Goal: Task Accomplishment & Management: Complete application form

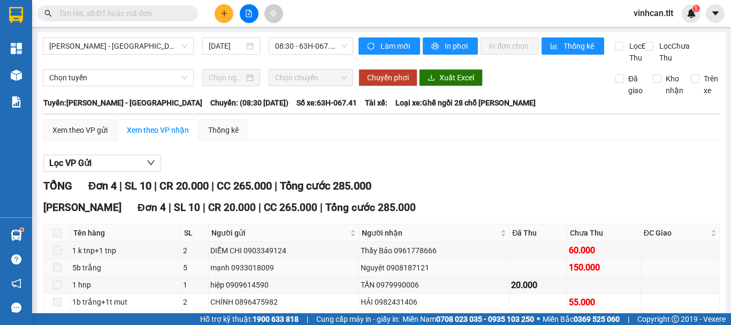
scroll to position [65, 0]
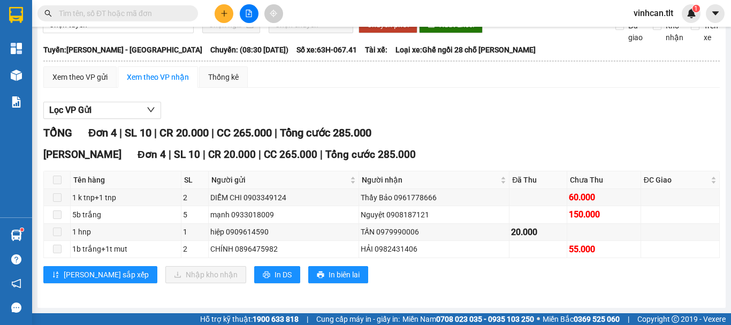
click at [117, 16] on input "text" at bounding box center [122, 13] width 126 height 12
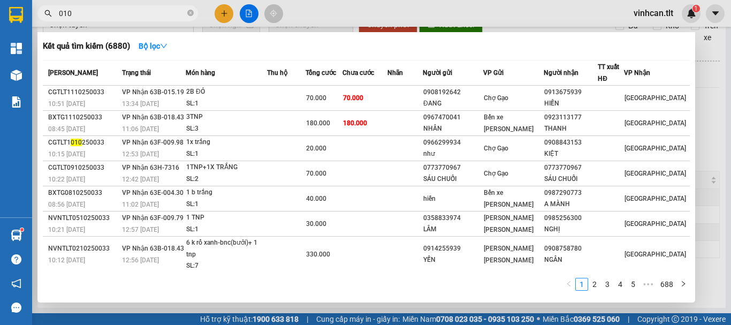
type input "0107"
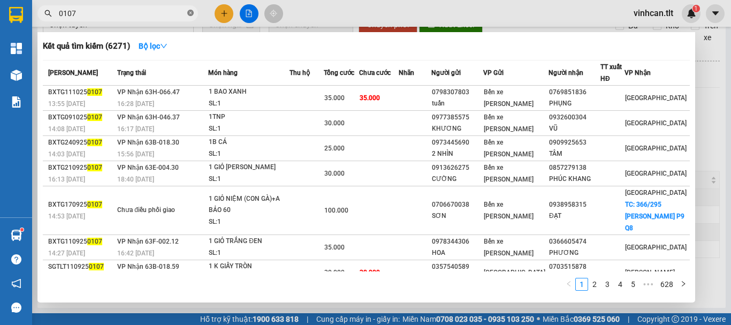
drag, startPoint x: 192, startPoint y: 11, endPoint x: 175, endPoint y: 16, distance: 17.9
click at [192, 11] on icon "close-circle" at bounding box center [190, 13] width 6 height 6
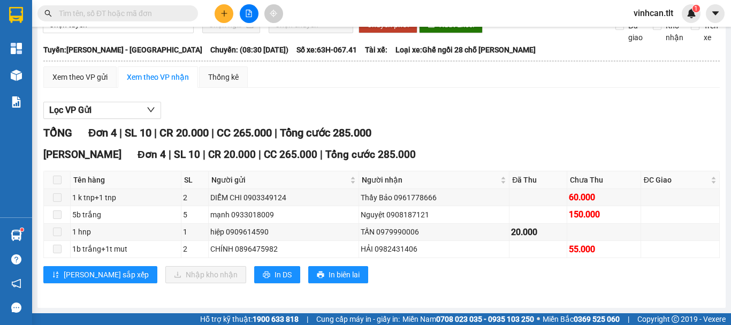
click at [172, 16] on input "text" at bounding box center [122, 13] width 126 height 12
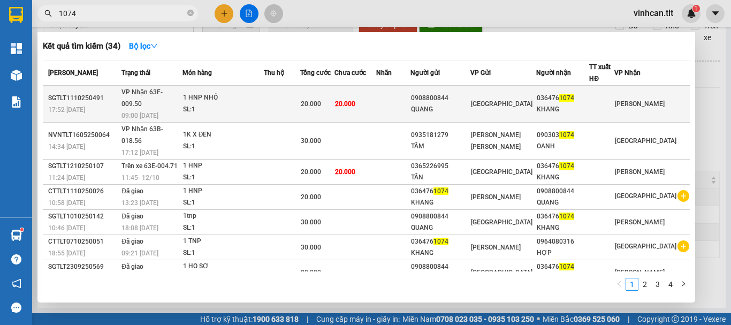
type input "1074"
click at [464, 95] on div "0908800844" at bounding box center [440, 98] width 59 height 11
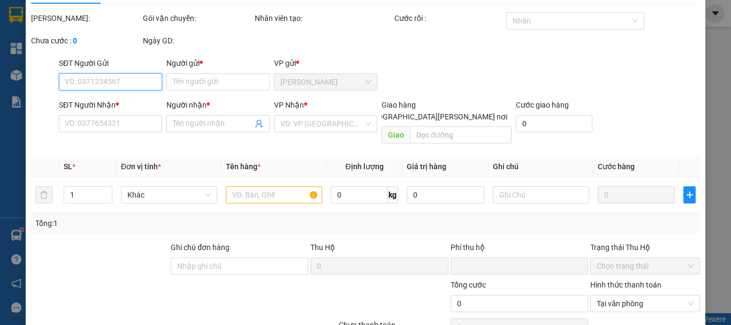
type input "0908800844"
type input "QUANG"
type input "0364761074"
type input "KHANG"
type input "0"
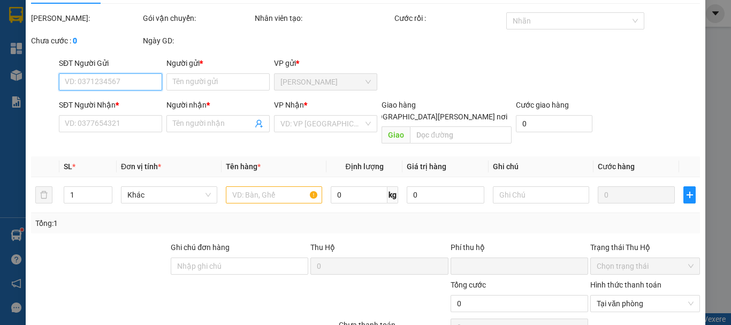
type input "20.000"
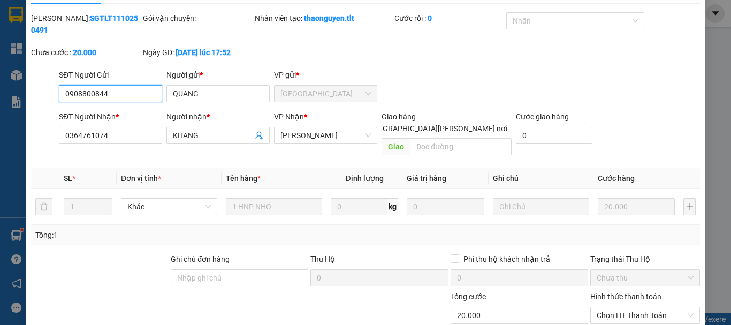
scroll to position [73, 0]
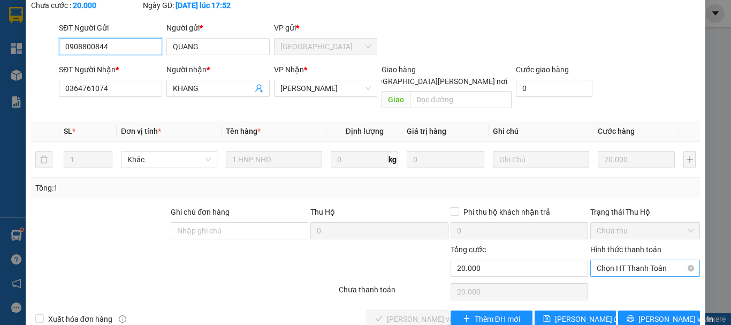
drag, startPoint x: 598, startPoint y: 241, endPoint x: 605, endPoint y: 249, distance: 10.6
click at [601, 260] on span "Chọn HT Thanh Toán" at bounding box center [645, 268] width 97 height 16
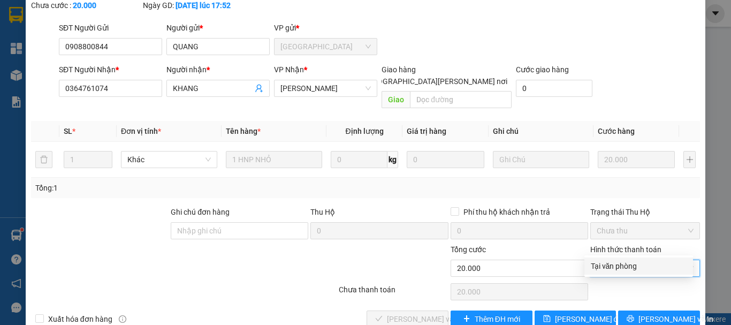
click at [611, 265] on div "Tại văn phòng" at bounding box center [639, 266] width 96 height 12
type input "0"
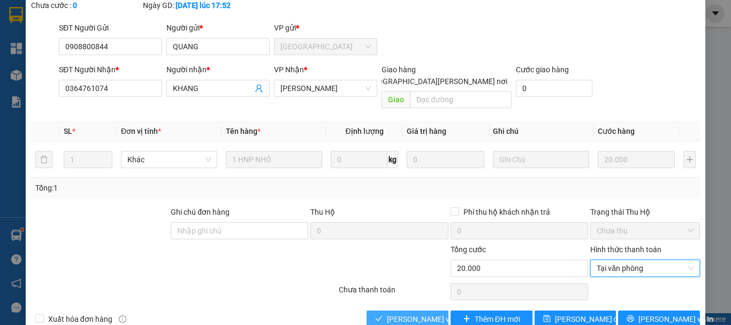
click at [415, 313] on span "[PERSON_NAME] và [PERSON_NAME] hàng" at bounding box center [459, 319] width 145 height 12
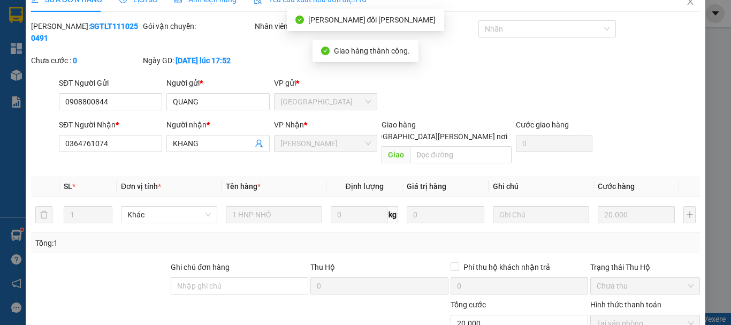
scroll to position [0, 0]
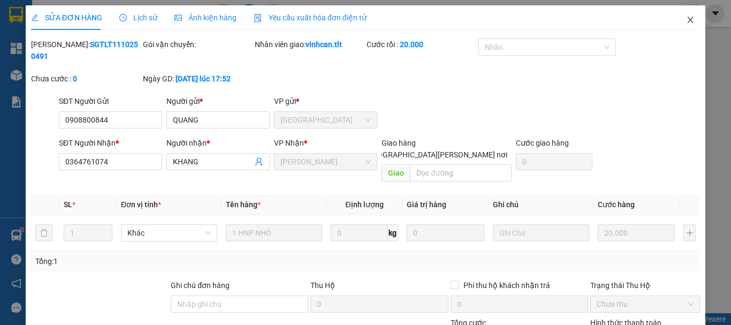
click at [688, 18] on icon "close" at bounding box center [691, 20] width 6 height 6
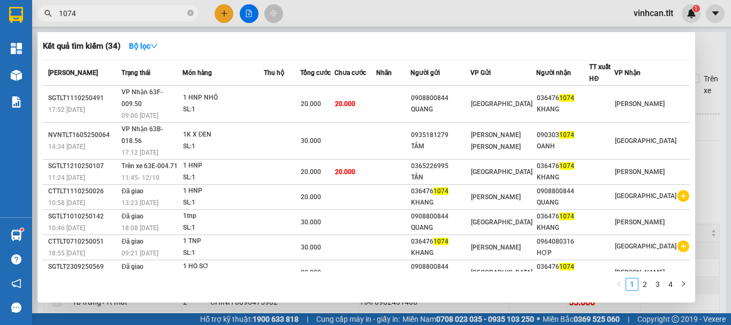
click at [92, 13] on input "1074" at bounding box center [122, 13] width 126 height 12
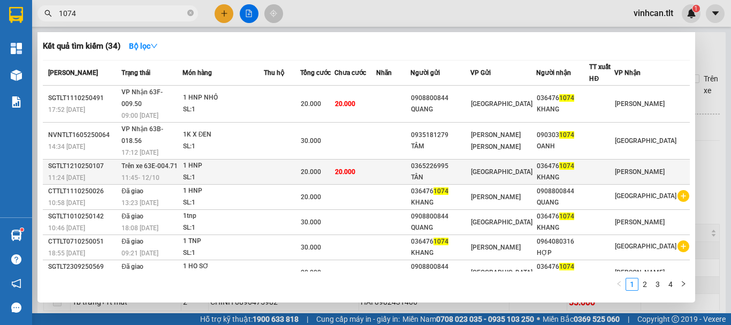
click at [451, 161] on div "0365226995" at bounding box center [440, 166] width 59 height 11
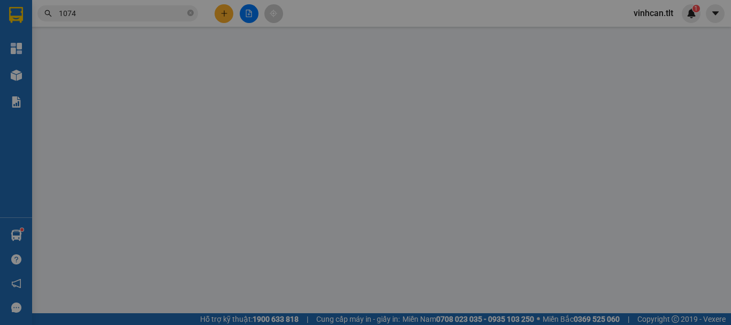
type input "0365226995"
type input "TÂN"
type input "0364761074"
type input "KHANG"
type input "0"
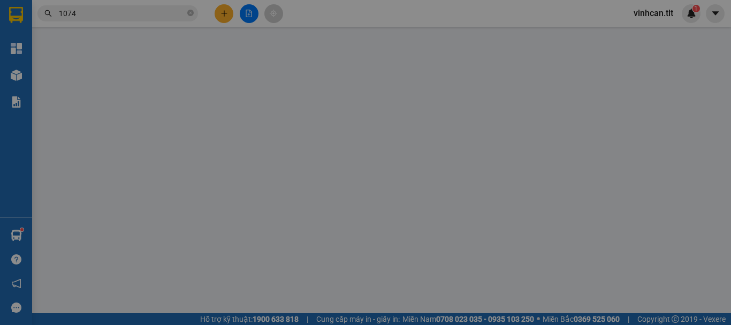
type input "20.000"
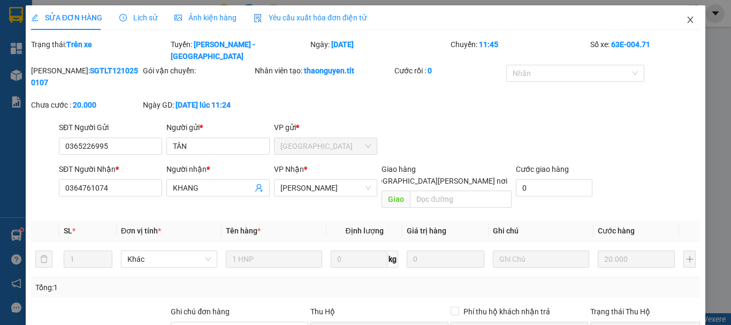
click at [686, 21] on icon "close" at bounding box center [690, 20] width 9 height 9
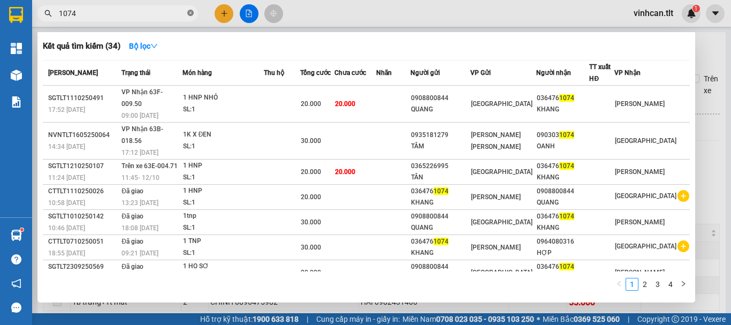
drag, startPoint x: 189, startPoint y: 13, endPoint x: 178, endPoint y: 11, distance: 10.8
click at [188, 13] on icon "close-circle" at bounding box center [190, 13] width 6 height 6
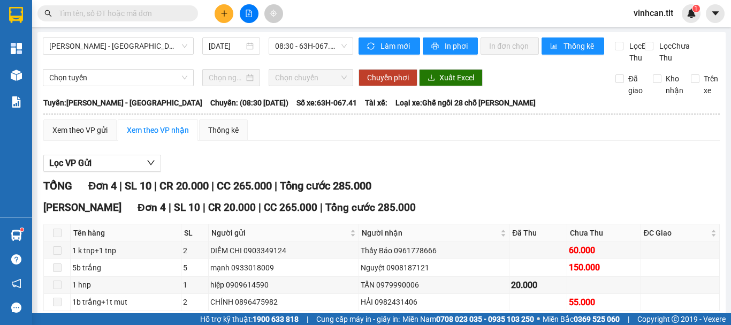
click at [173, 10] on input "text" at bounding box center [122, 13] width 126 height 12
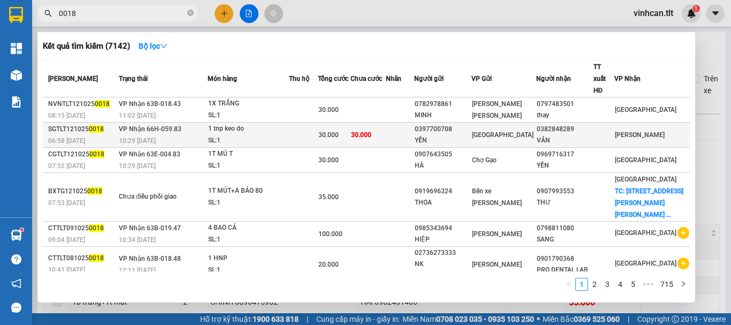
type input "0018"
click at [471, 124] on div "0397700708" at bounding box center [443, 129] width 56 height 11
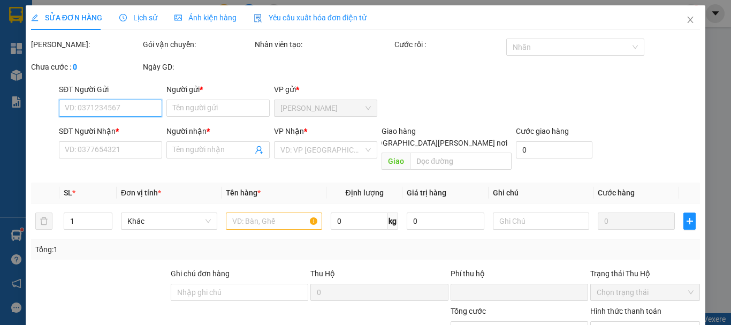
type input "0397700708"
type input "YẾN"
type input "0382848289"
type input "VÂN"
type input "0"
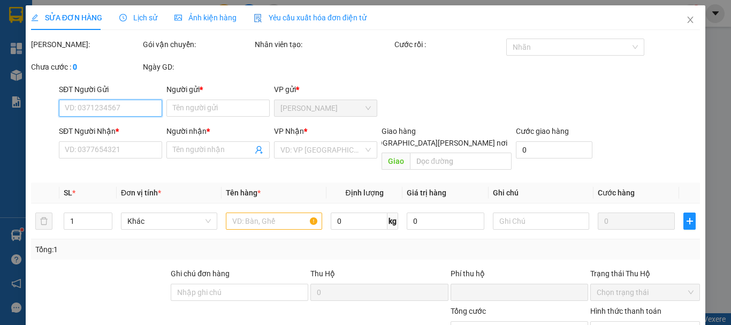
type input "30.000"
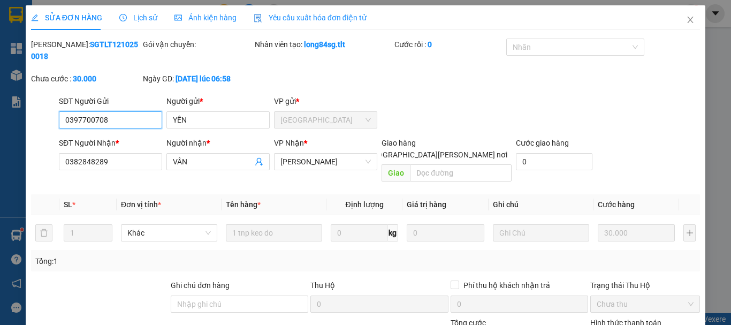
scroll to position [73, 0]
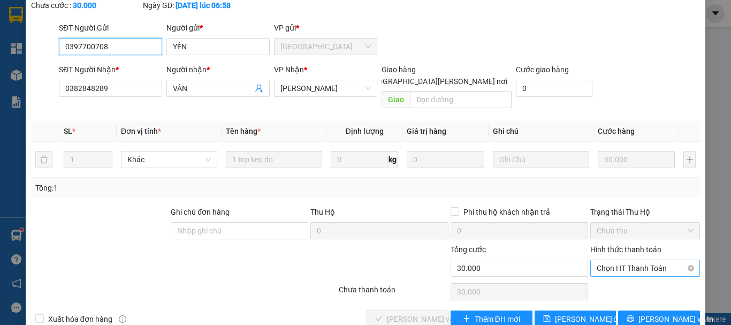
click at [614, 260] on span "Chọn HT Thanh Toán" at bounding box center [645, 268] width 97 height 16
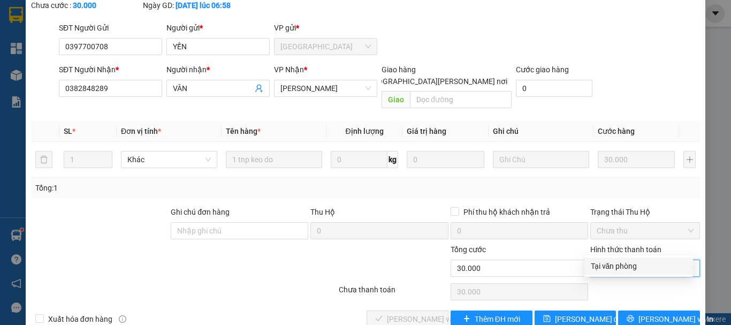
click at [612, 266] on div "Tại văn phòng" at bounding box center [639, 266] width 96 height 12
type input "0"
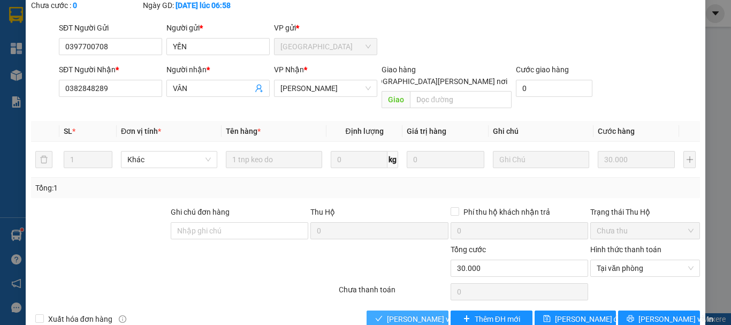
click at [426, 313] on span "[PERSON_NAME] và [PERSON_NAME] hàng" at bounding box center [459, 319] width 145 height 12
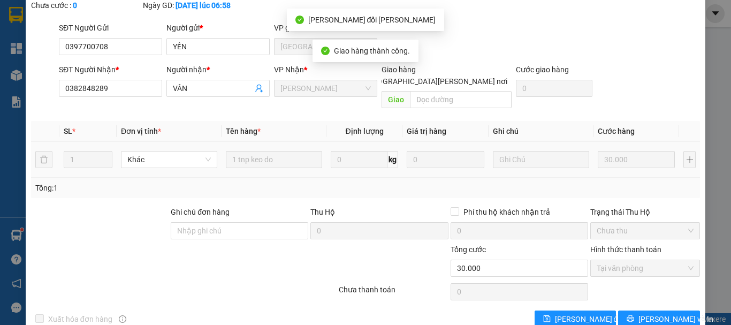
scroll to position [0, 0]
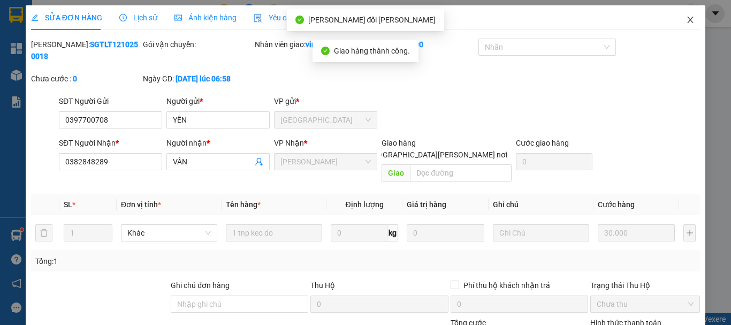
drag, startPoint x: 684, startPoint y: 17, endPoint x: 655, endPoint y: 24, distance: 30.4
click at [686, 18] on icon "close" at bounding box center [690, 20] width 9 height 9
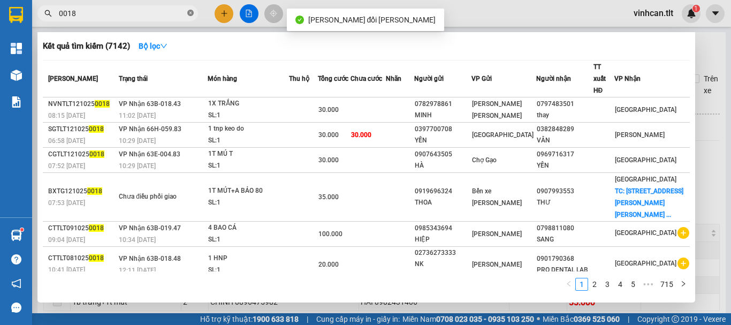
click at [188, 13] on icon "close-circle" at bounding box center [190, 13] width 6 height 6
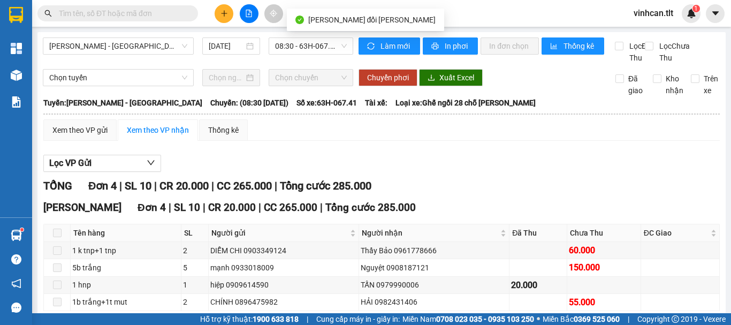
click at [175, 12] on input "text" at bounding box center [122, 13] width 126 height 12
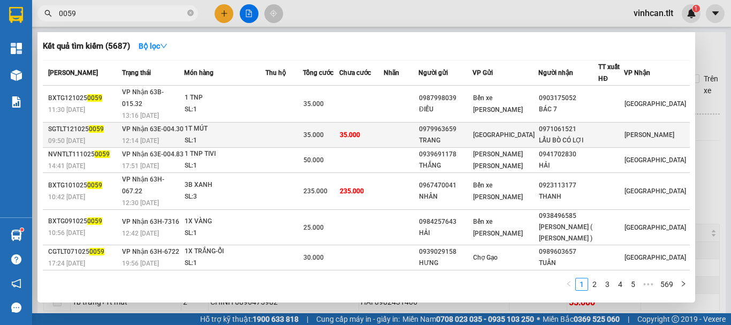
type input "0059"
click at [463, 124] on div "0979963659" at bounding box center [445, 129] width 53 height 11
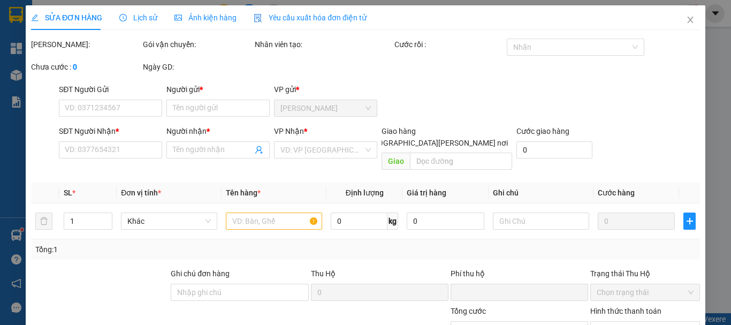
type input "0979963659"
type input "TRANG"
type input "0971061521"
type input "LẨU BÒ CÓ LỢI"
type input "0"
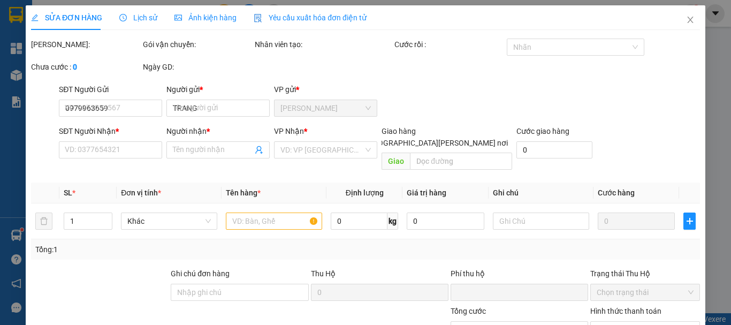
type input "35.000"
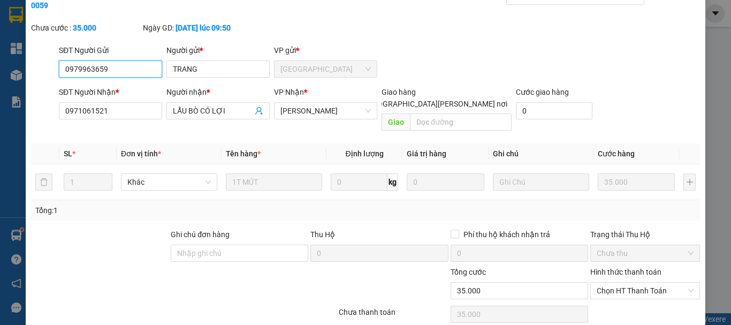
scroll to position [73, 0]
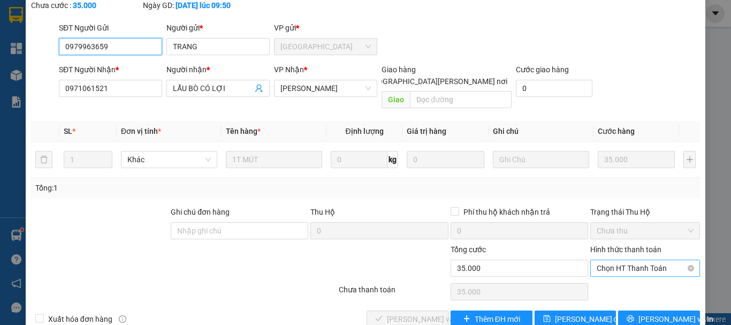
click at [607, 260] on span "Chọn HT Thanh Toán" at bounding box center [645, 268] width 97 height 16
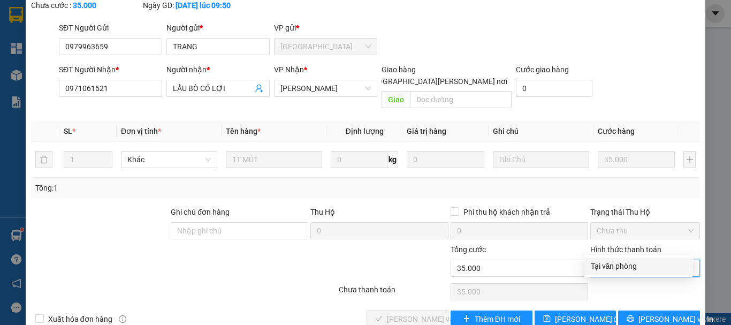
click at [609, 266] on div "Tại văn phòng" at bounding box center [639, 266] width 96 height 12
type input "0"
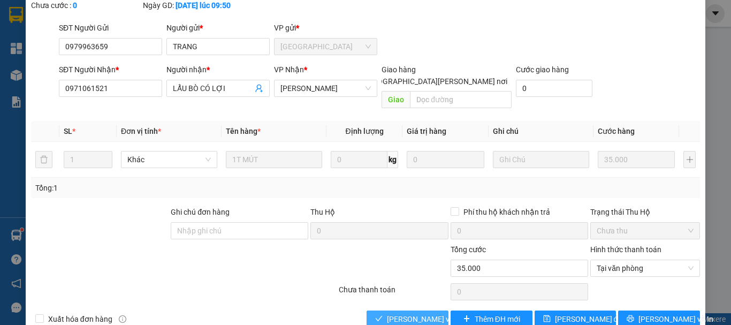
click at [423, 313] on span "[PERSON_NAME] và [PERSON_NAME] hàng" at bounding box center [459, 319] width 145 height 12
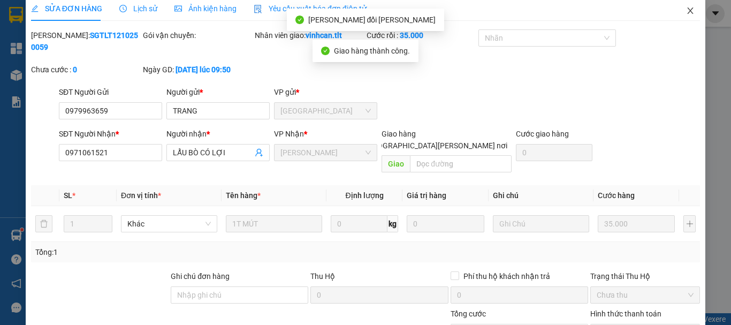
scroll to position [0, 0]
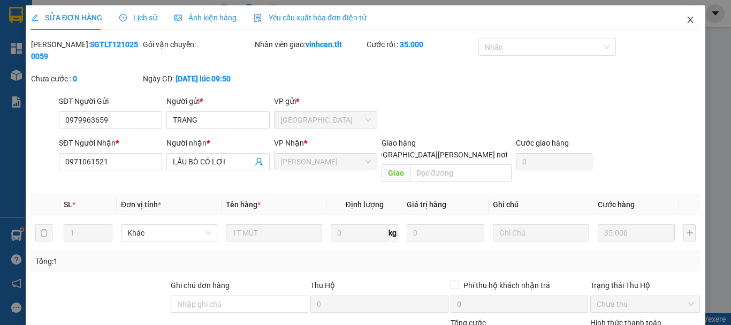
click at [686, 19] on icon "close" at bounding box center [690, 20] width 9 height 9
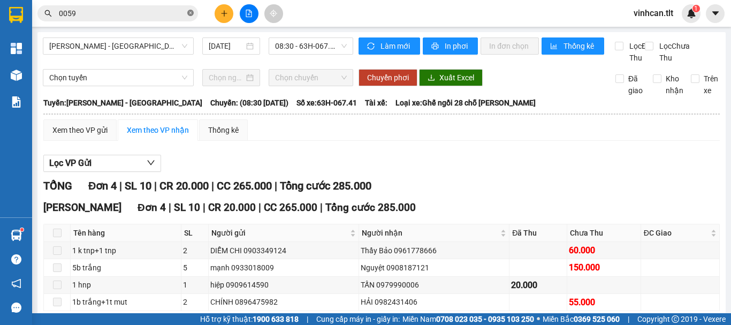
click at [191, 10] on icon "close-circle" at bounding box center [190, 13] width 6 height 6
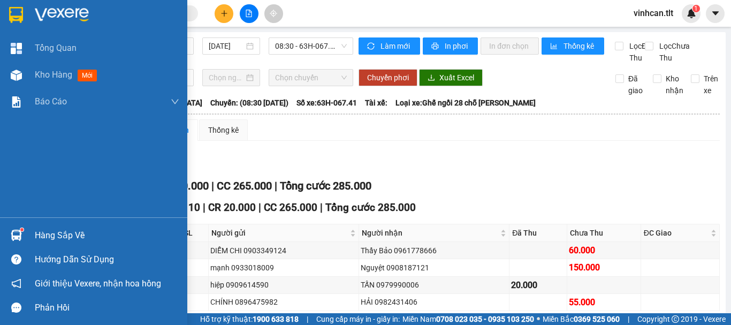
click at [55, 238] on div "Hàng sắp về" at bounding box center [107, 235] width 145 height 16
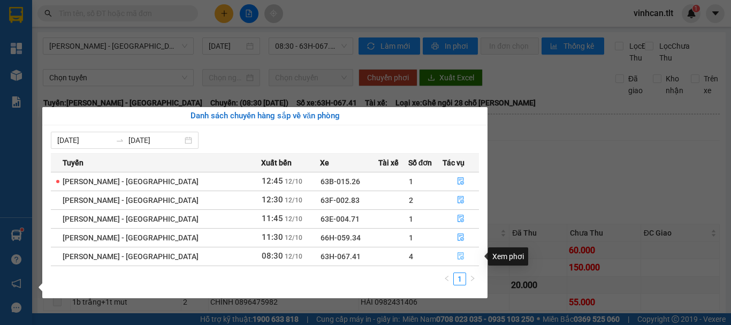
click at [457, 260] on span "file-done" at bounding box center [460, 256] width 7 height 9
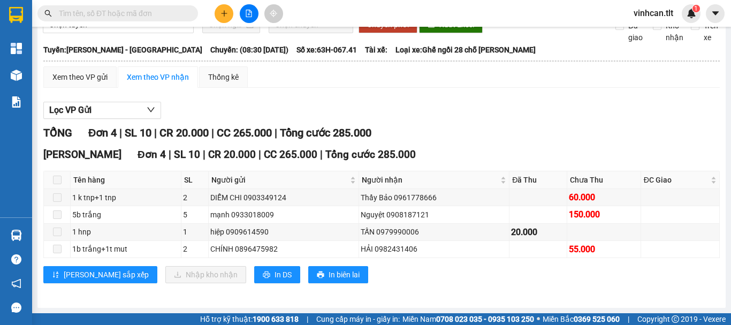
scroll to position [65, 0]
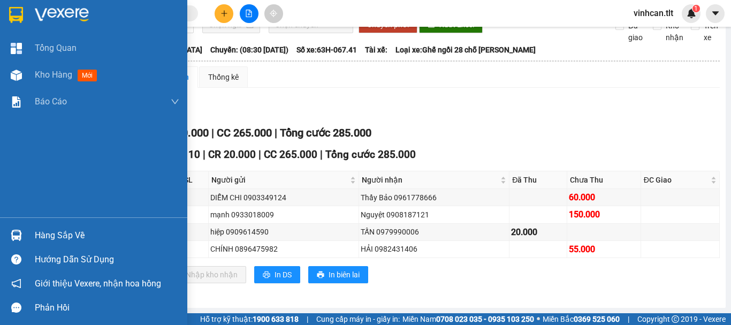
drag, startPoint x: 71, startPoint y: 232, endPoint x: 105, endPoint y: 238, distance: 34.2
click at [74, 233] on div "Hàng sắp về" at bounding box center [107, 235] width 145 height 16
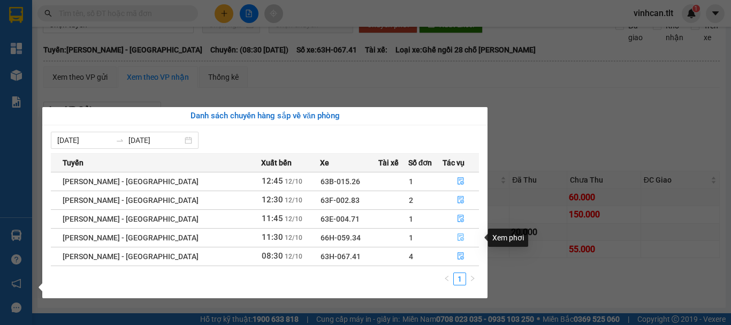
click at [457, 237] on icon "file-done" at bounding box center [460, 236] width 7 height 7
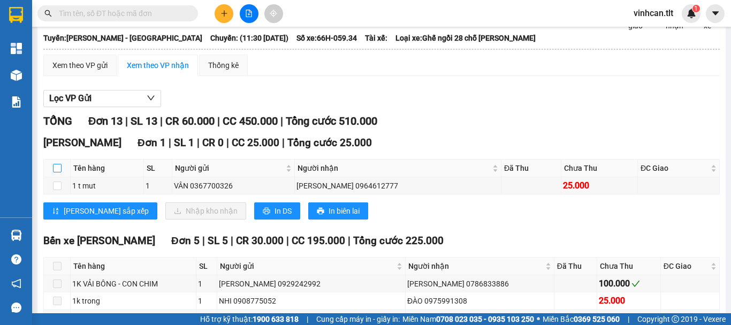
click at [56, 172] on input "checkbox" at bounding box center [57, 168] width 9 height 9
checkbox input "true"
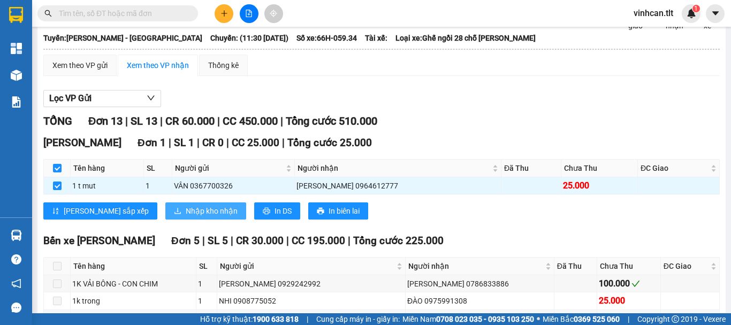
click at [186, 217] on span "Nhập kho nhận" at bounding box center [212, 211] width 52 height 12
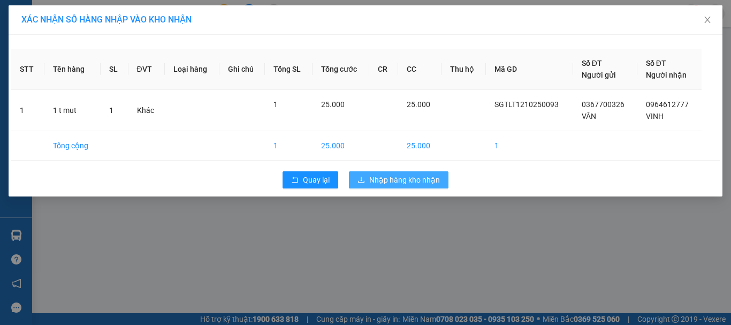
click at [387, 178] on span "Nhập hàng kho nhận" at bounding box center [404, 180] width 71 height 12
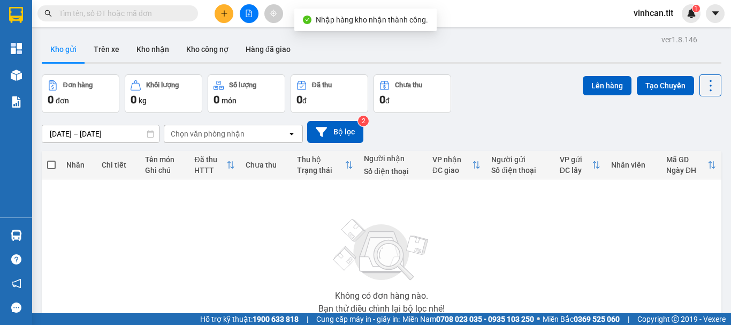
click at [56, 234] on div "Không có đơn hàng nào. Bạn thử điều chỉnh lại bộ lọc nhé!" at bounding box center [381, 263] width 669 height 161
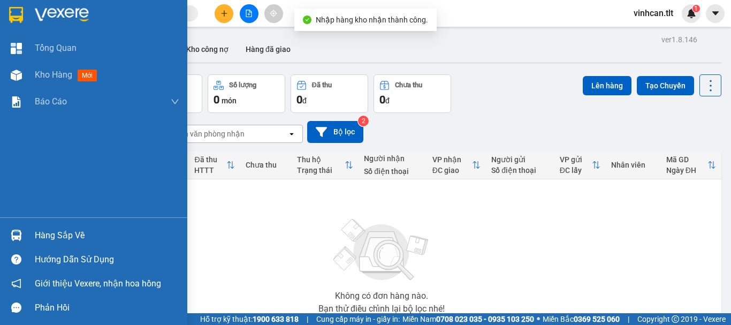
click at [70, 233] on div "Hàng sắp về" at bounding box center [107, 235] width 145 height 16
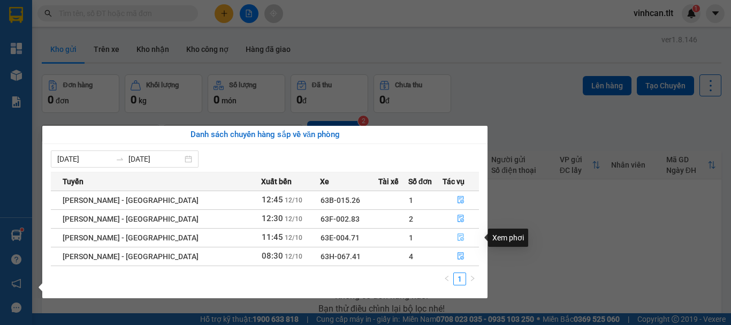
click at [458, 237] on icon "file-done" at bounding box center [461, 237] width 6 height 7
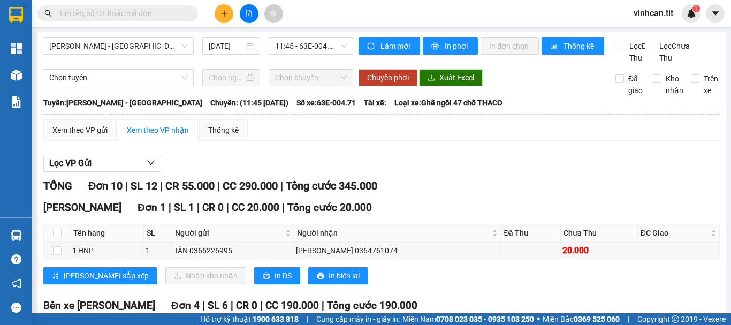
click at [56, 238] on th at bounding box center [57, 233] width 27 height 18
click at [59, 237] on input "checkbox" at bounding box center [57, 233] width 9 height 9
checkbox input "true"
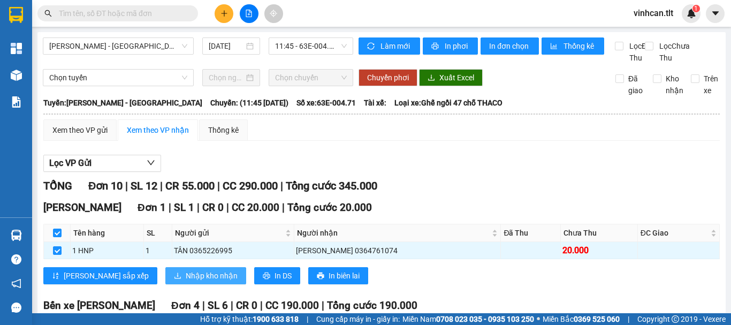
click at [186, 282] on span "Nhập kho nhận" at bounding box center [212, 276] width 52 height 12
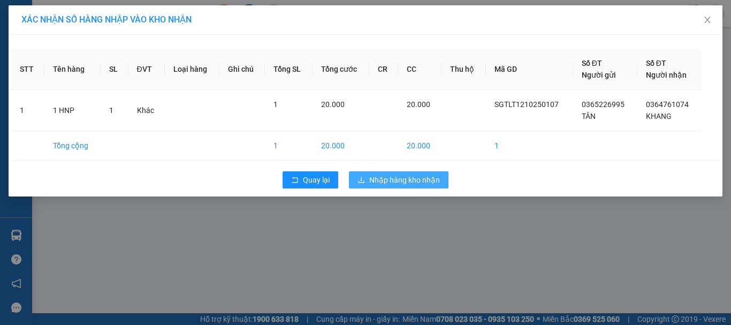
click at [380, 178] on span "Nhập hàng kho nhận" at bounding box center [404, 180] width 71 height 12
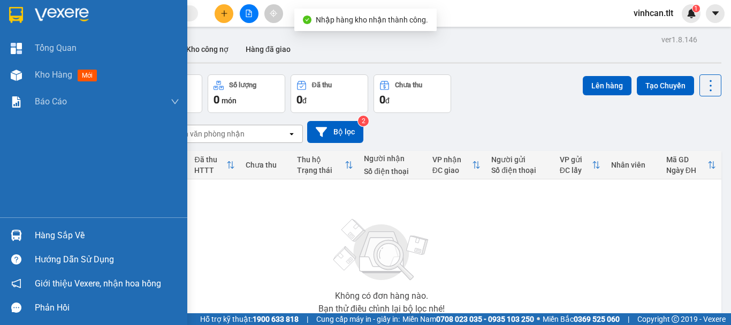
drag, startPoint x: 54, startPoint y: 233, endPoint x: 83, endPoint y: 239, distance: 29.5
click at [58, 234] on div "Hàng sắp về" at bounding box center [107, 235] width 145 height 16
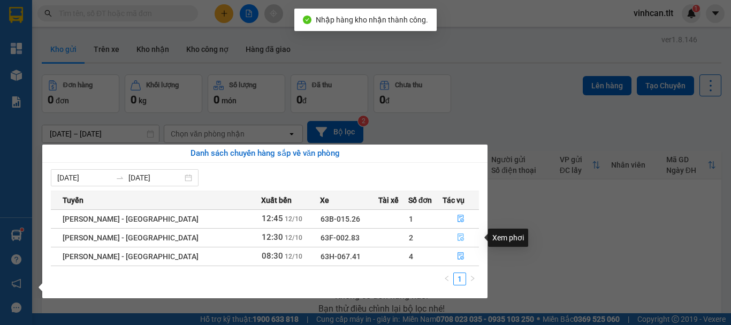
click at [459, 236] on icon "file-done" at bounding box center [461, 237] width 6 height 7
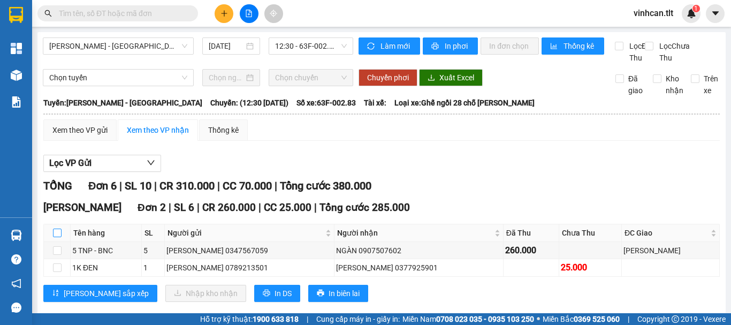
click at [55, 237] on input "checkbox" at bounding box center [57, 233] width 9 height 9
checkbox input "true"
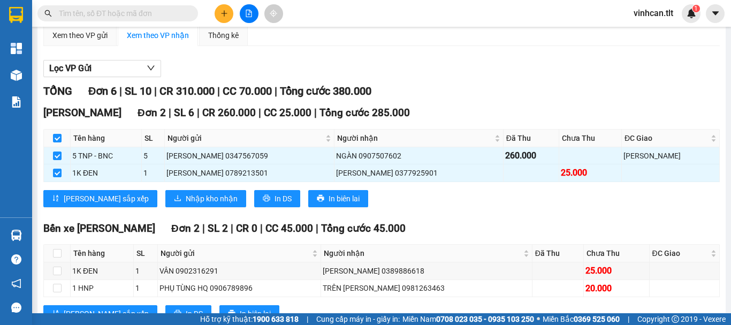
scroll to position [107, 0]
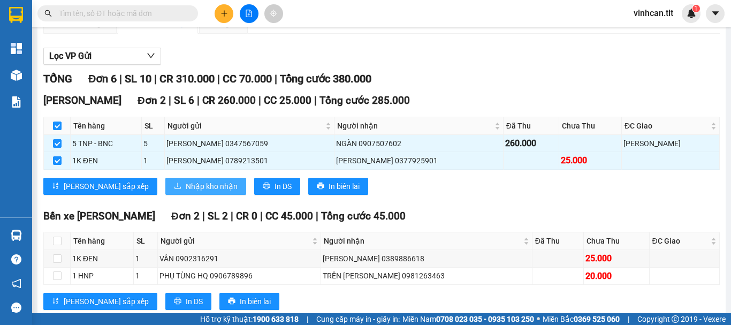
click at [156, 202] on div "Cao Tốc Đơn 2 | SL 6 | CR 260.000 | CC 25.000 | [PERSON_NAME] 285.000 Tên hàng …" at bounding box center [381, 148] width 677 height 110
click at [186, 192] on span "Nhập kho nhận" at bounding box center [212, 186] width 52 height 12
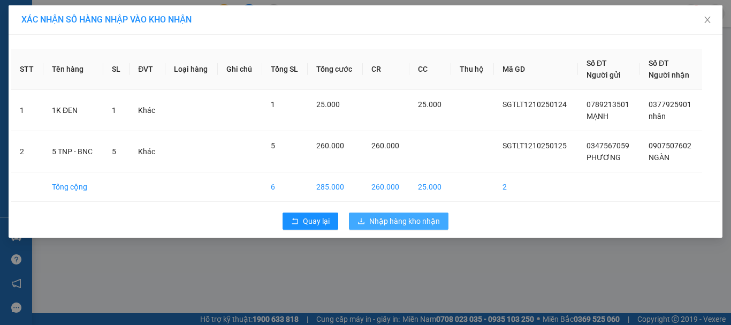
click at [401, 222] on span "Nhập hàng kho nhận" at bounding box center [404, 221] width 71 height 12
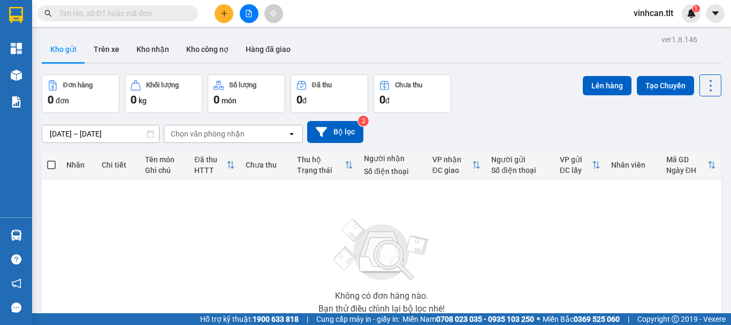
click at [163, 16] on input "text" at bounding box center [122, 13] width 126 height 12
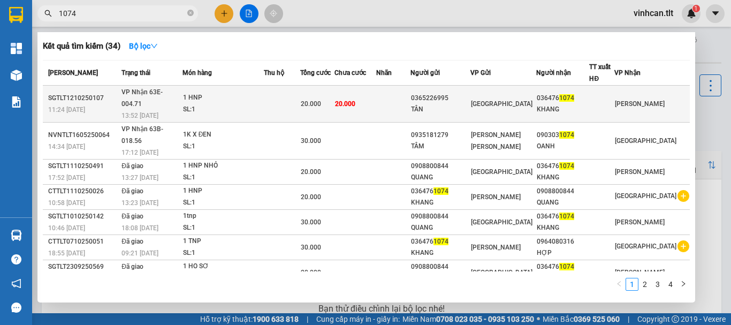
type input "1074"
click at [462, 93] on div "0365226995" at bounding box center [440, 98] width 59 height 11
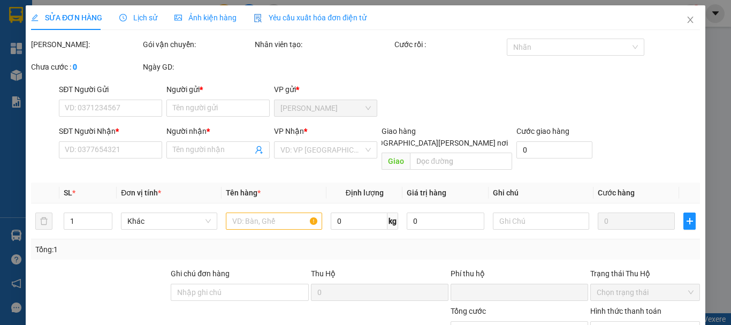
type input "0365226995"
type input "TÂN"
type input "0364761074"
type input "KHANG"
type input "0"
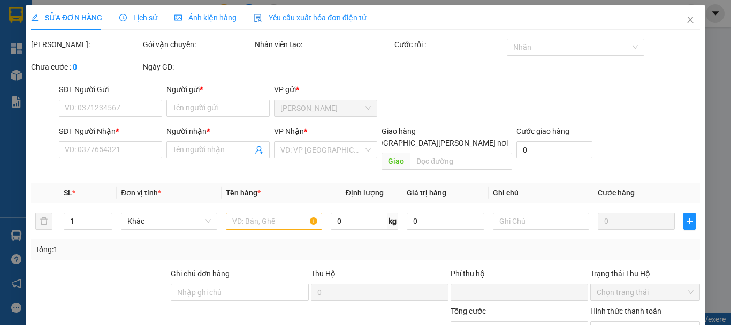
type input "20.000"
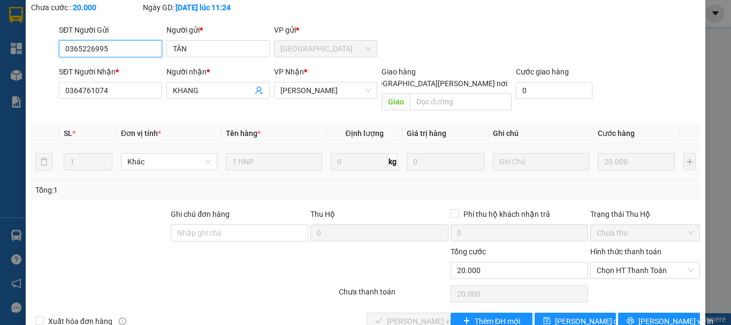
scroll to position [73, 0]
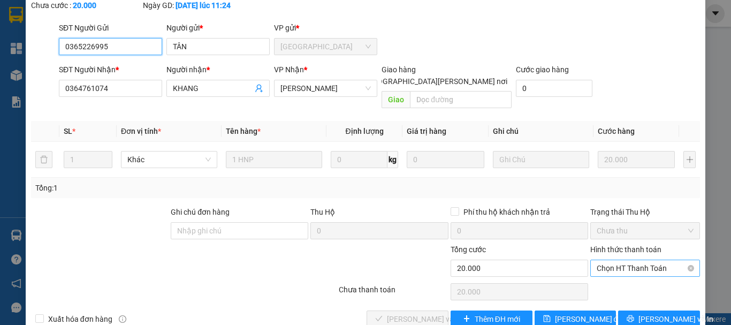
click at [620, 260] on span "Chọn HT Thanh Toán" at bounding box center [645, 268] width 97 height 16
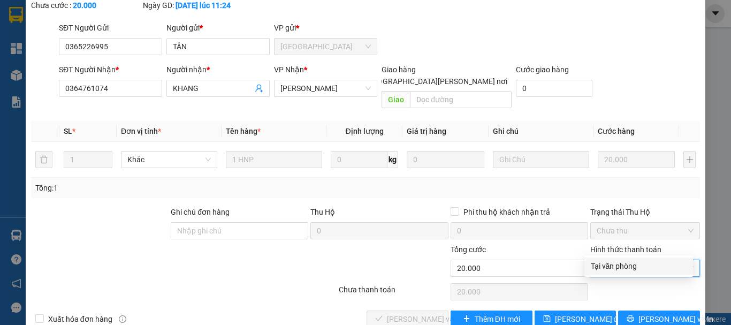
click at [614, 263] on div "Tại văn phòng" at bounding box center [639, 266] width 96 height 12
type input "0"
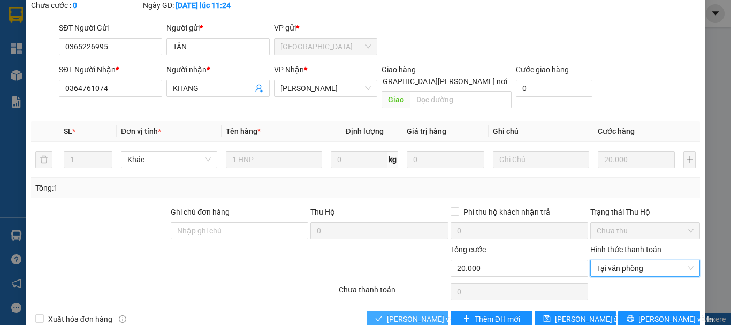
click at [421, 313] on span "[PERSON_NAME] và [PERSON_NAME] hàng" at bounding box center [459, 319] width 145 height 12
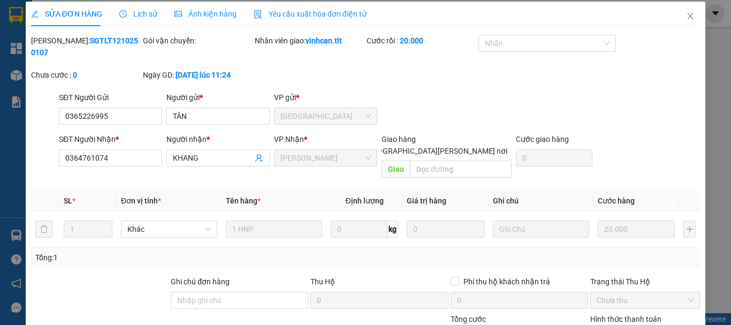
scroll to position [0, 0]
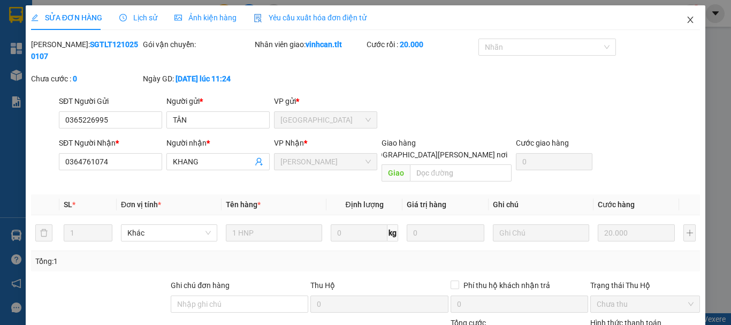
click at [686, 21] on icon "close" at bounding box center [690, 20] width 9 height 9
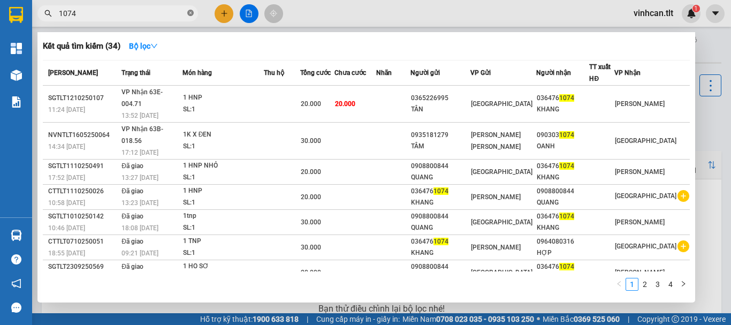
drag, startPoint x: 192, startPoint y: 12, endPoint x: 186, endPoint y: 14, distance: 6.8
click at [190, 13] on icon "close-circle" at bounding box center [190, 13] width 6 height 6
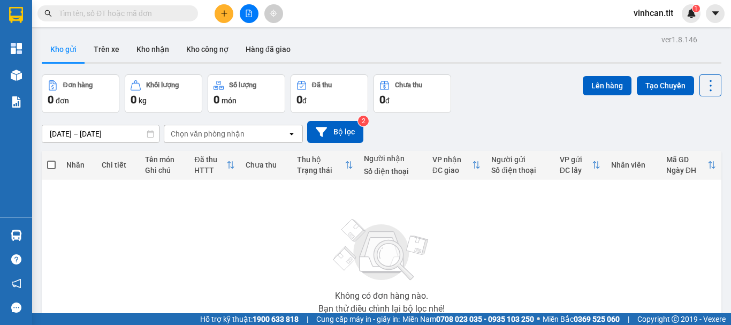
click at [173, 17] on input "text" at bounding box center [122, 13] width 126 height 12
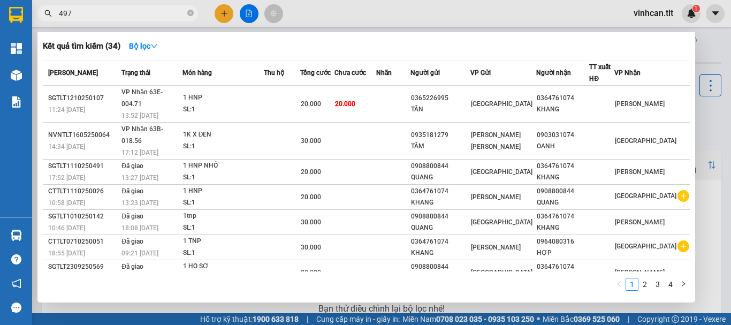
type input "4977"
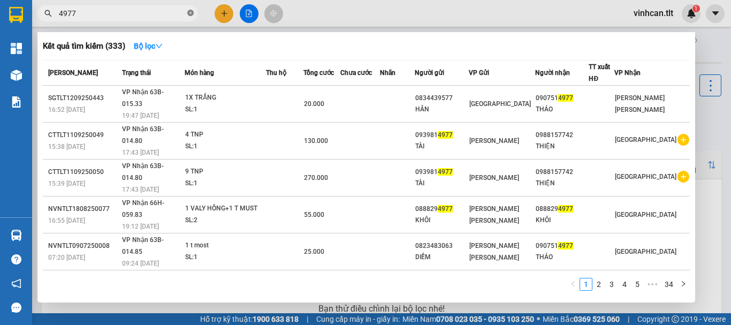
click at [189, 11] on icon "close-circle" at bounding box center [190, 13] width 6 height 6
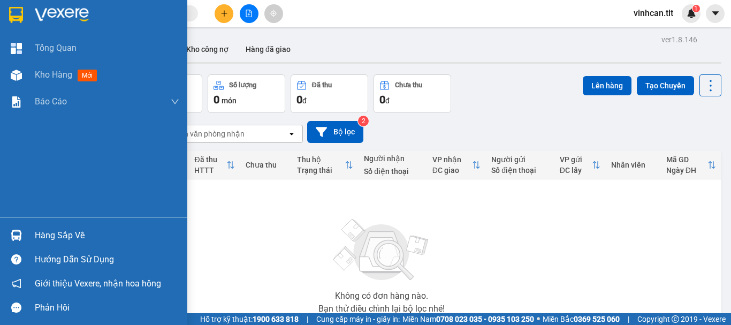
click at [55, 233] on div "Hàng sắp về" at bounding box center [107, 235] width 145 height 16
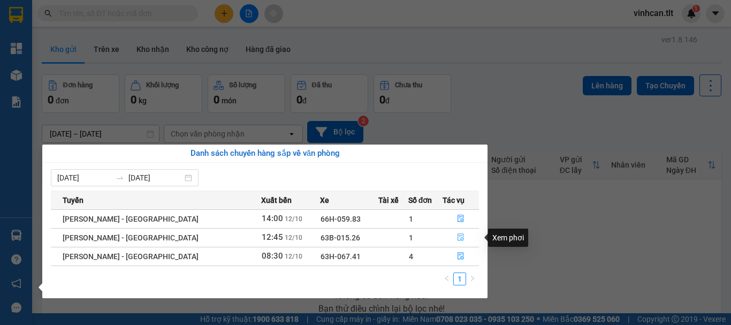
click at [458, 237] on icon "file-done" at bounding box center [460, 236] width 7 height 7
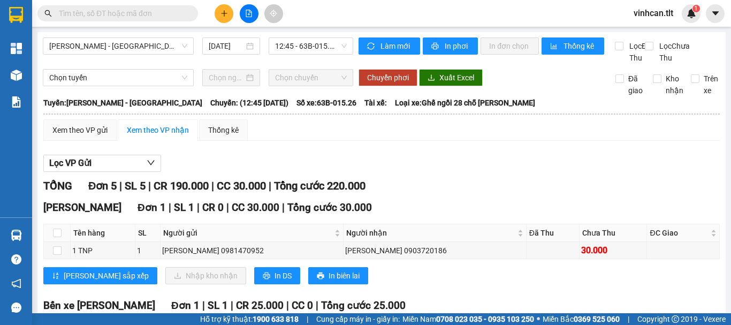
click at [167, 17] on input "text" at bounding box center [122, 13] width 126 height 12
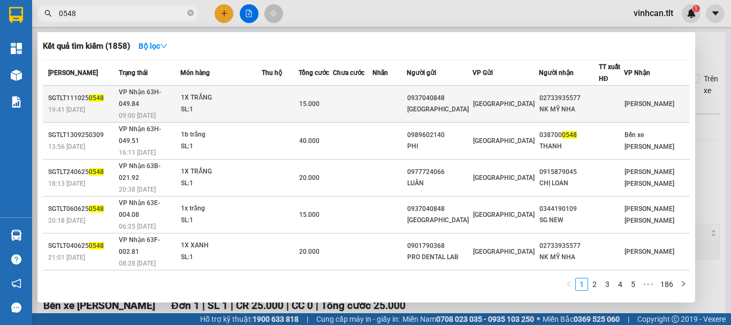
type input "0548"
click at [452, 93] on div "0937040848" at bounding box center [439, 98] width 65 height 11
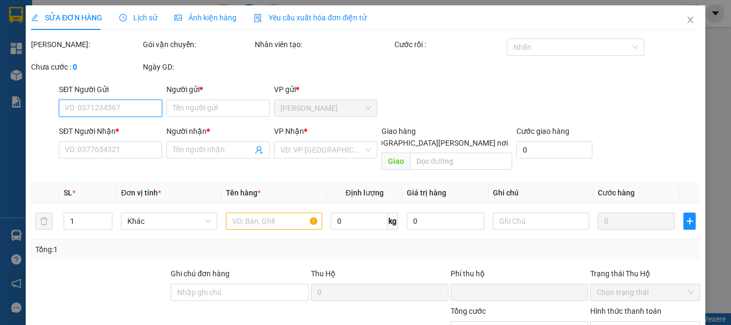
type input "0937040848"
type input "[GEOGRAPHIC_DATA]"
type input "02733935577"
type input "NK MỸ NHA"
type input "0"
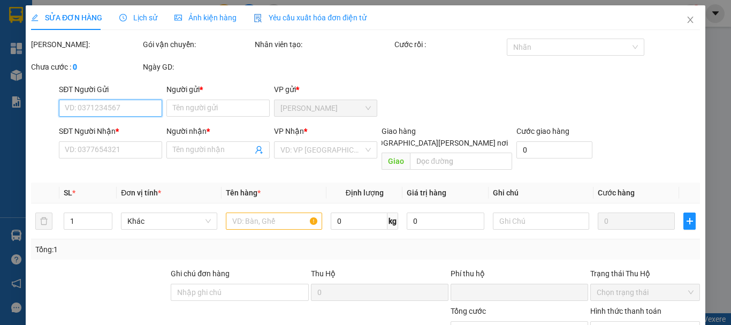
type input "15.000"
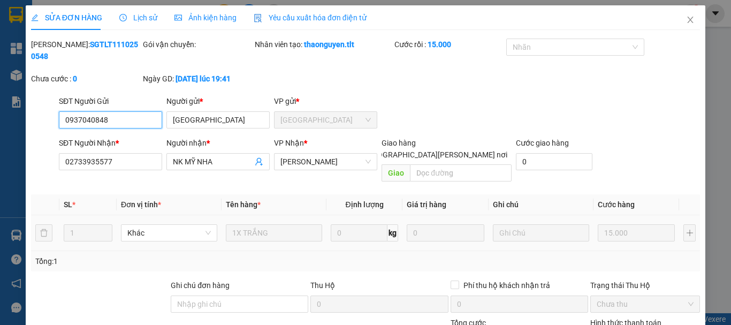
scroll to position [73, 0]
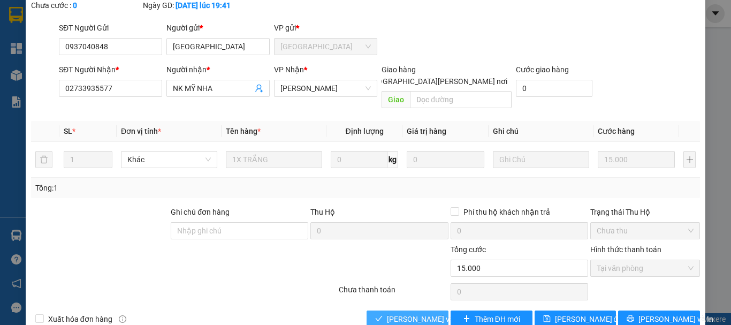
click at [419, 313] on span "[PERSON_NAME] và [PERSON_NAME] hàng" at bounding box center [459, 319] width 145 height 12
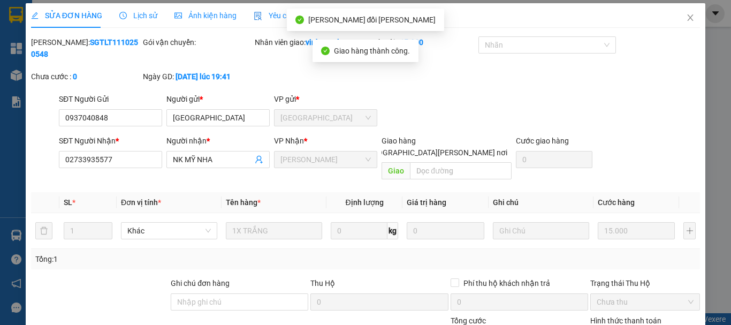
scroll to position [0, 0]
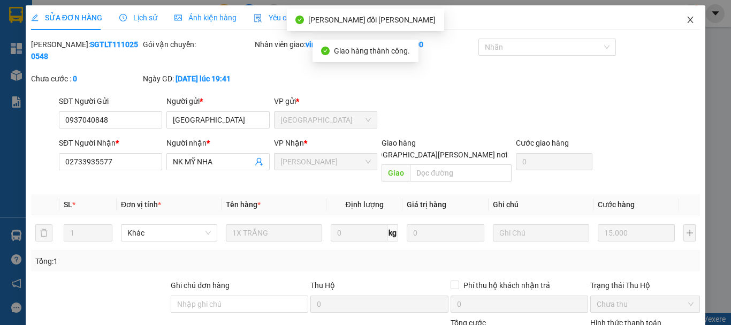
click at [686, 19] on icon "close" at bounding box center [690, 20] width 9 height 9
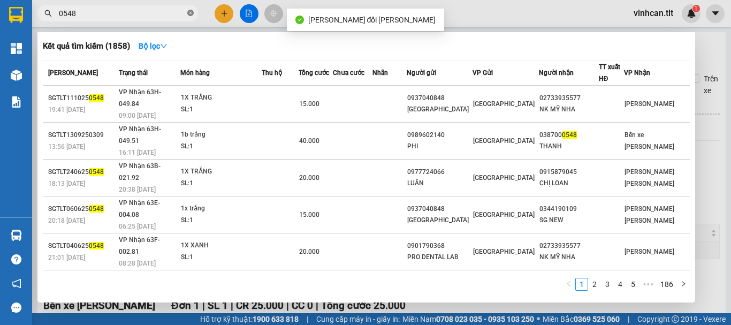
click at [193, 14] on icon "close-circle" at bounding box center [190, 13] width 6 height 6
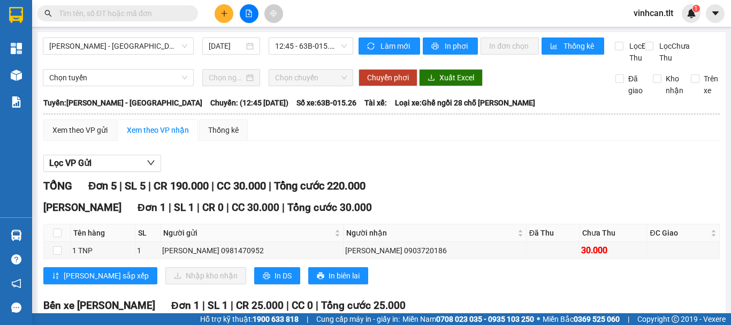
click at [120, 12] on input "text" at bounding box center [122, 13] width 126 height 12
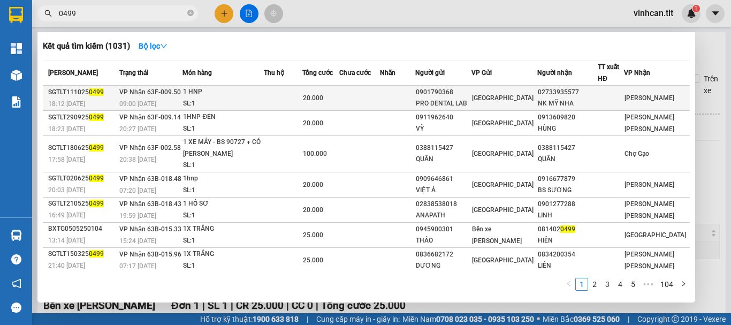
type input "0499"
click at [467, 94] on div "0901790368" at bounding box center [443, 92] width 55 height 11
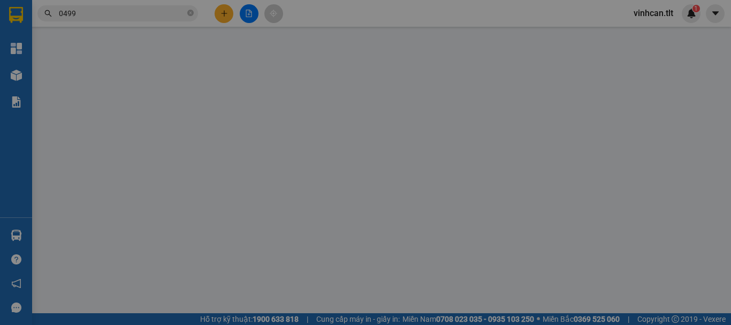
type input "0901790368"
type input "PRO DENTAL LAB"
type input "02733935577"
type input "NK MỸ NHA"
type input "0"
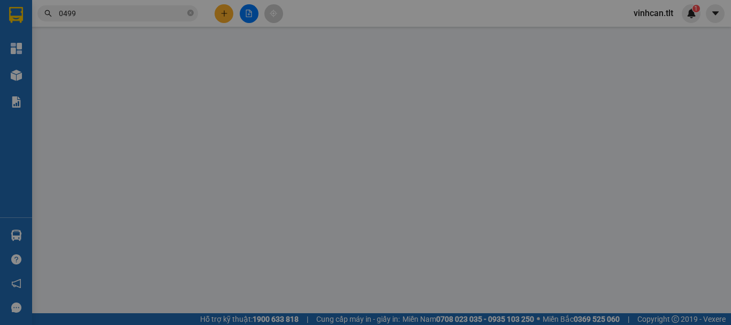
type input "20.000"
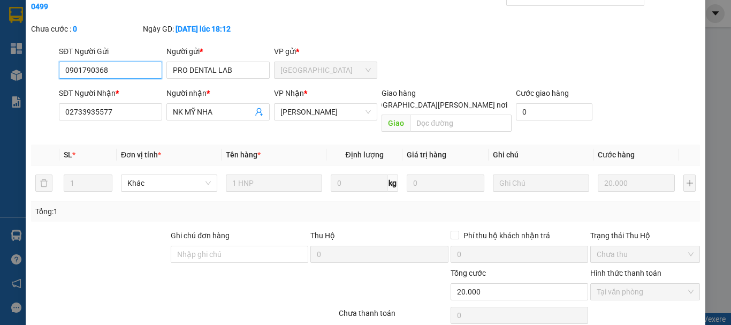
scroll to position [73, 0]
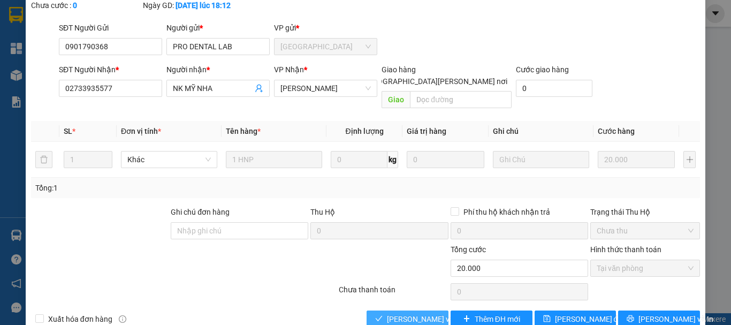
click at [415, 313] on span "[PERSON_NAME] và [PERSON_NAME] hàng" at bounding box center [459, 319] width 145 height 12
